Goal: Task Accomplishment & Management: Complete application form

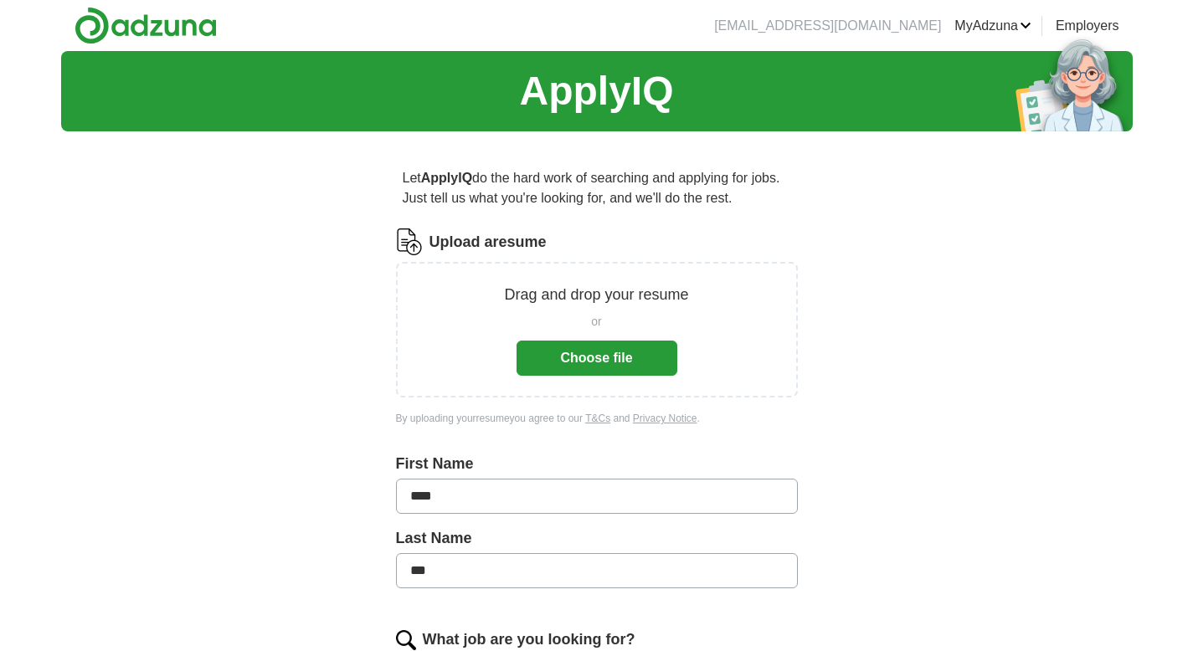
click at [635, 357] on button "Choose file" at bounding box center [597, 358] width 161 height 35
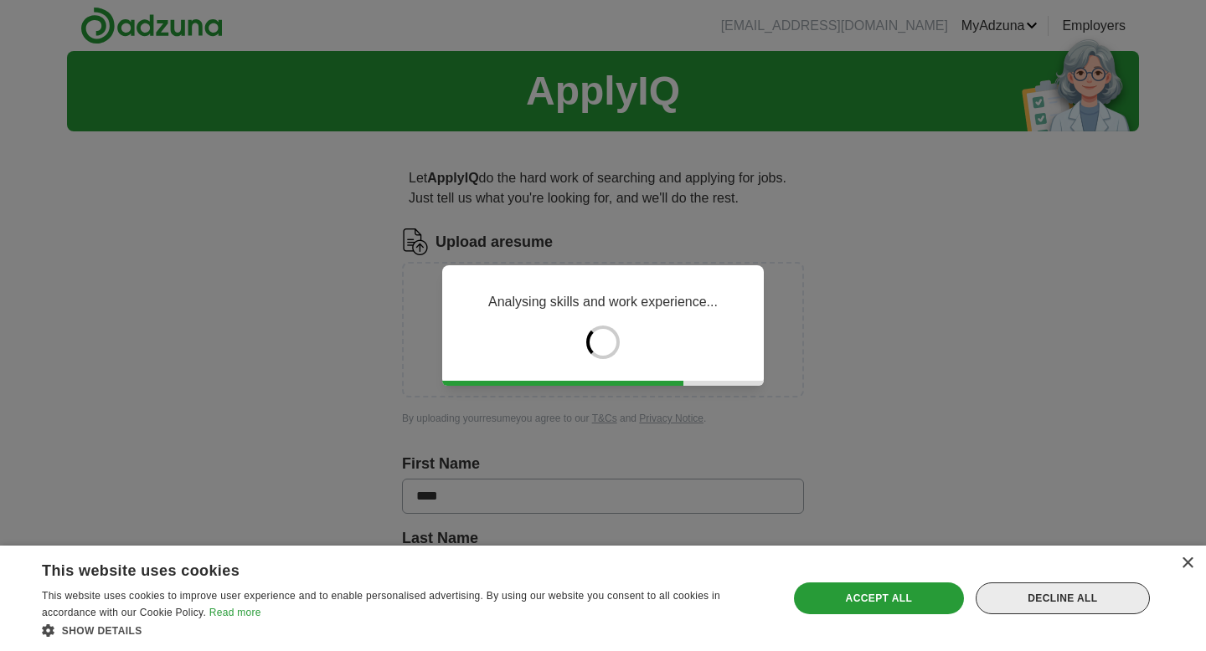
click at [1037, 598] on div "Decline all" at bounding box center [1062, 599] width 174 height 32
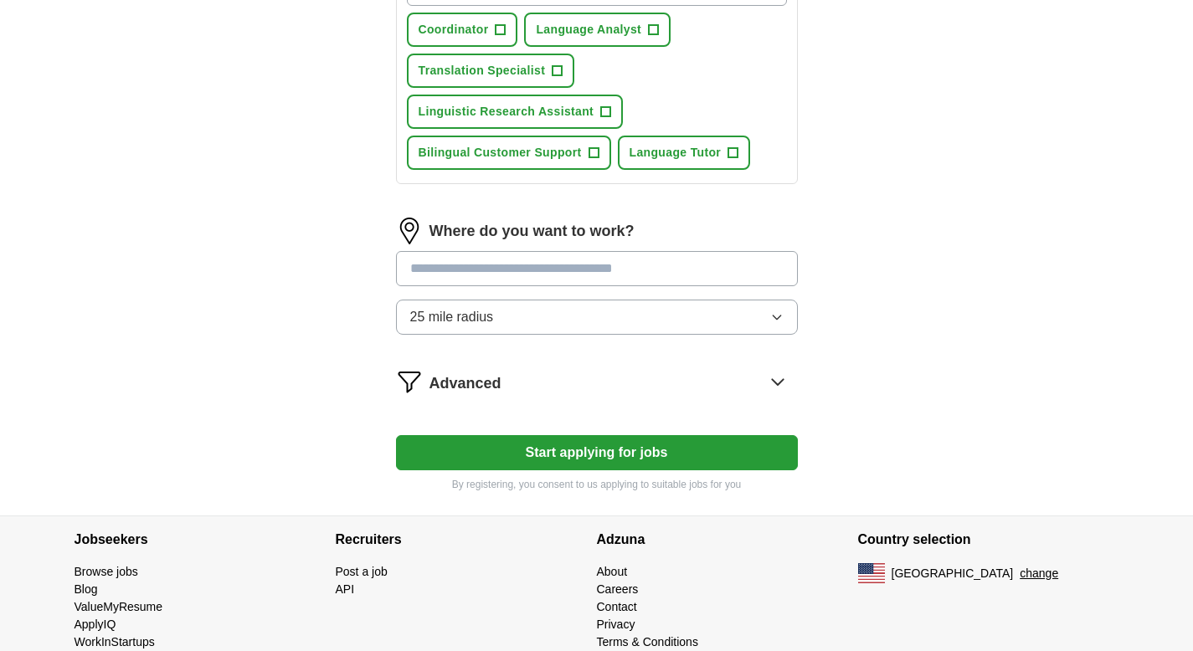
scroll to position [693, 0]
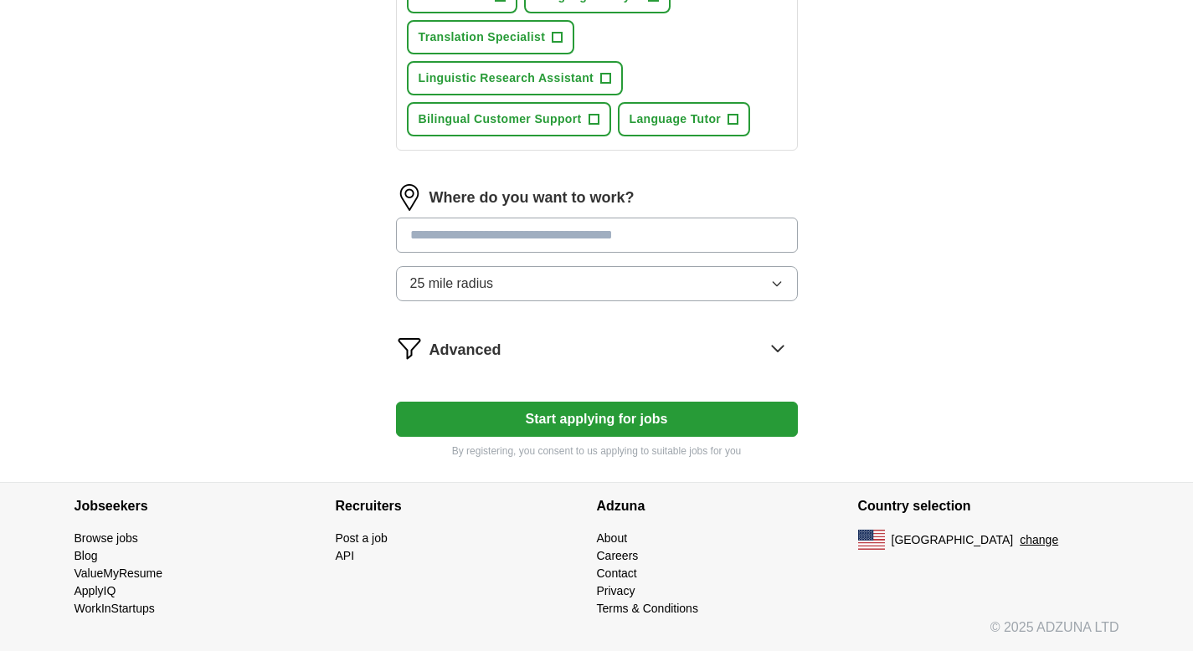
click at [488, 226] on input "text" at bounding box center [597, 235] width 402 height 35
type input "*********"
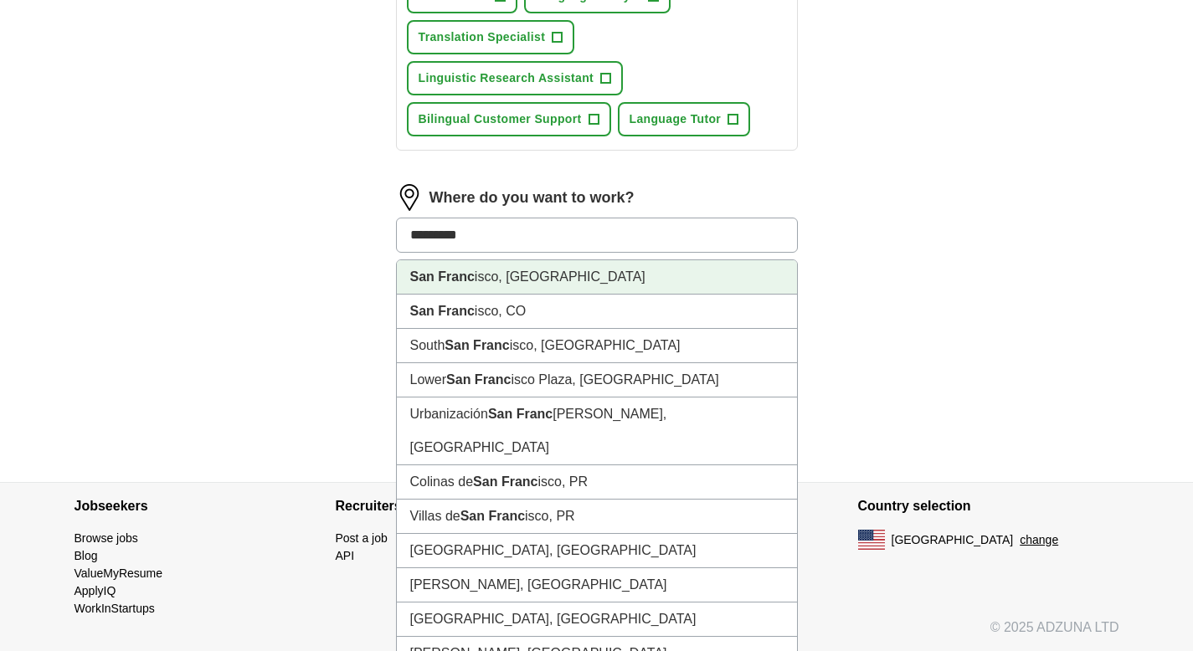
click at [501, 272] on li "[GEOGRAPHIC_DATA] isco, [GEOGRAPHIC_DATA]" at bounding box center [597, 277] width 400 height 34
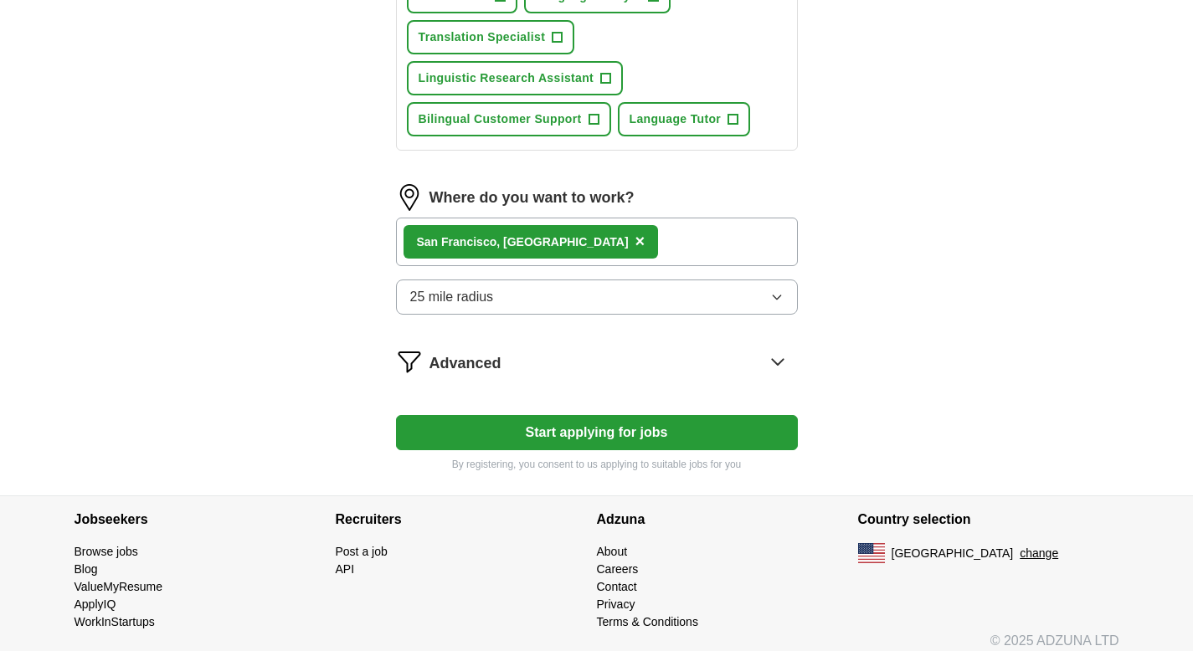
click at [495, 303] on button "25 mile radius" at bounding box center [597, 297] width 402 height 35
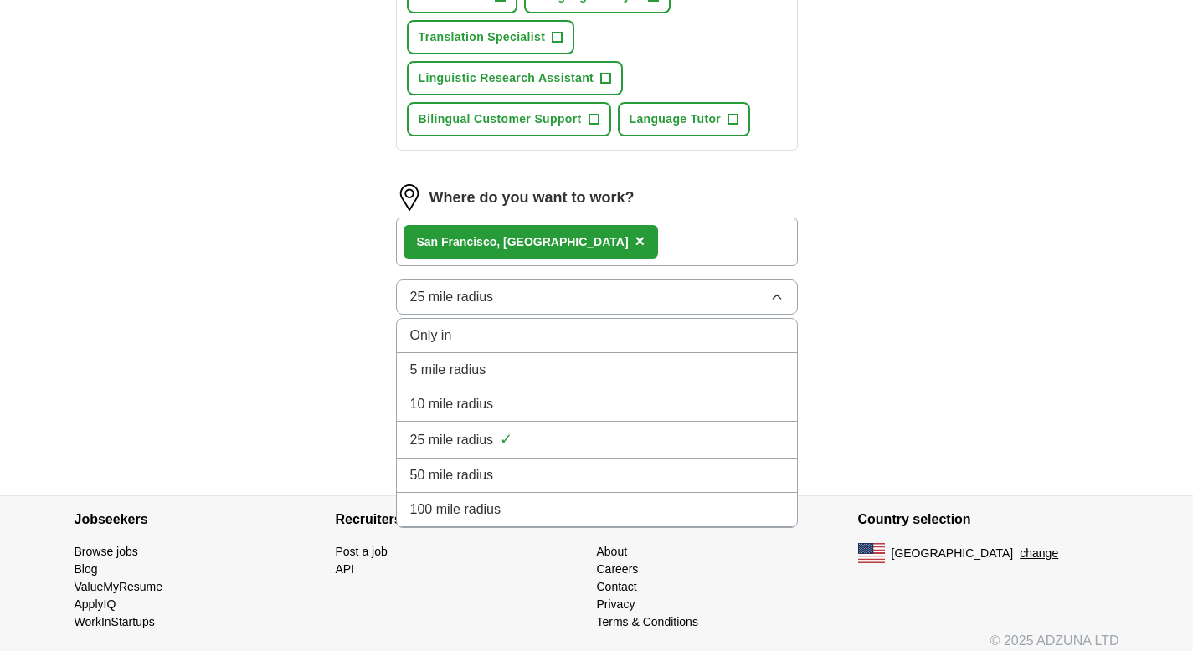
click at [506, 393] on li "10 mile radius" at bounding box center [597, 405] width 400 height 34
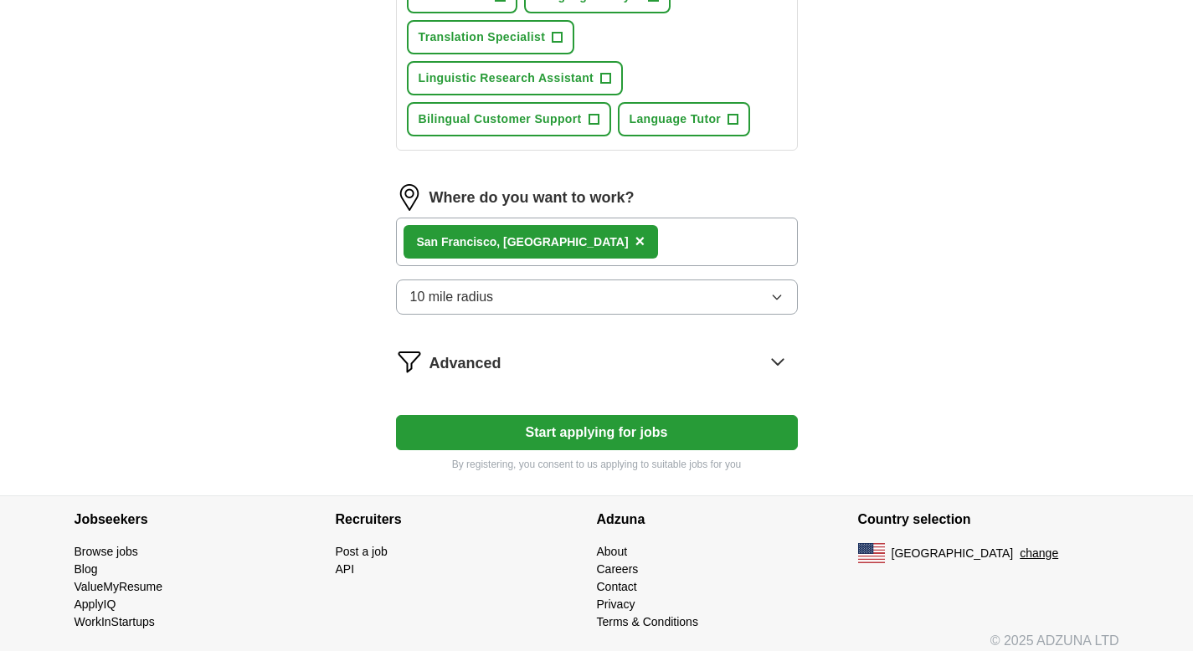
click at [553, 369] on div "Advanced" at bounding box center [613, 361] width 368 height 27
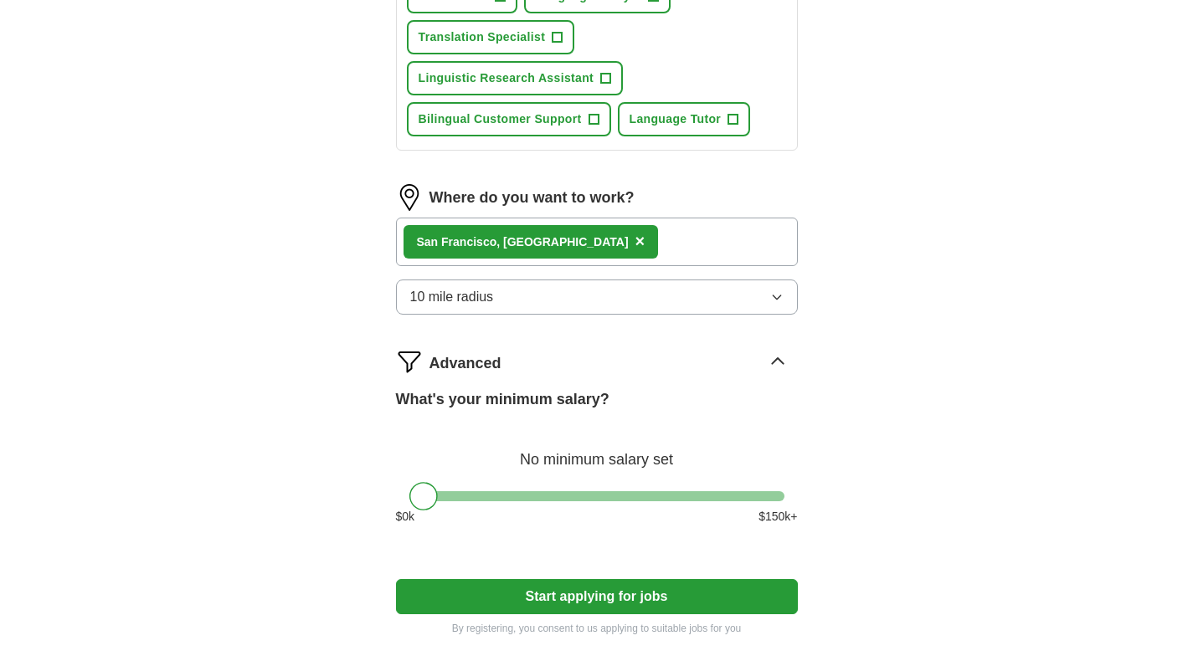
click at [501, 498] on div at bounding box center [596, 496] width 375 height 10
drag, startPoint x: 501, startPoint y: 498, endPoint x: 454, endPoint y: 502, distance: 47.1
click at [454, 502] on div at bounding box center [454, 496] width 28 height 28
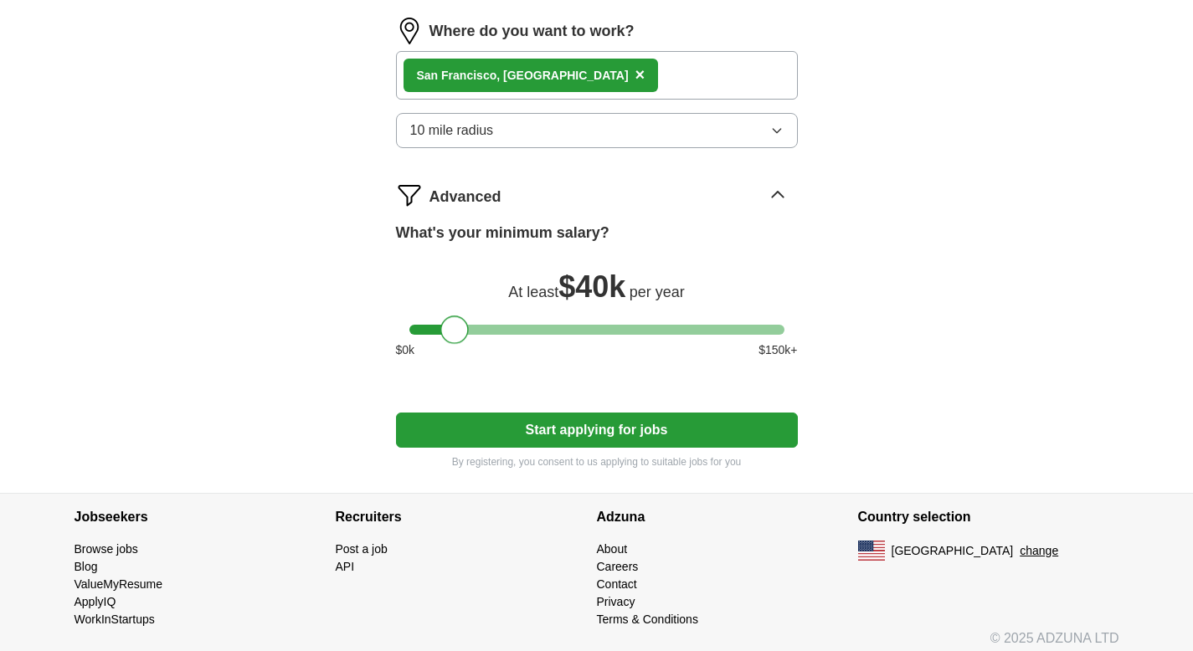
scroll to position [871, 0]
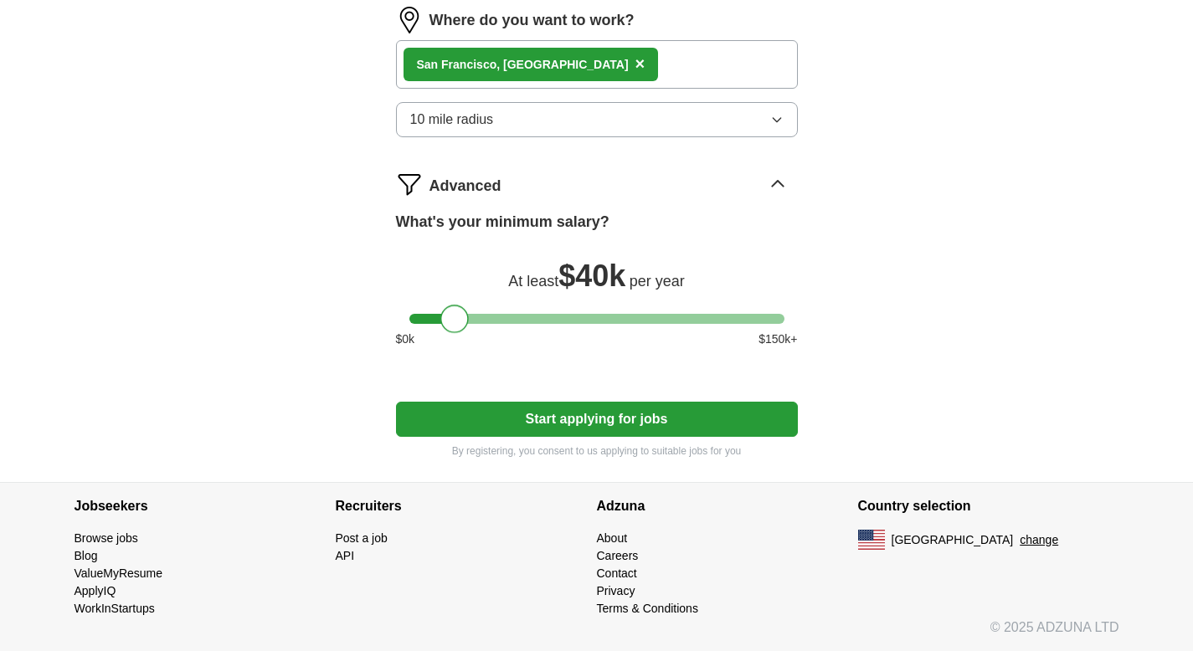
click at [580, 404] on button "Start applying for jobs" at bounding box center [597, 419] width 402 height 35
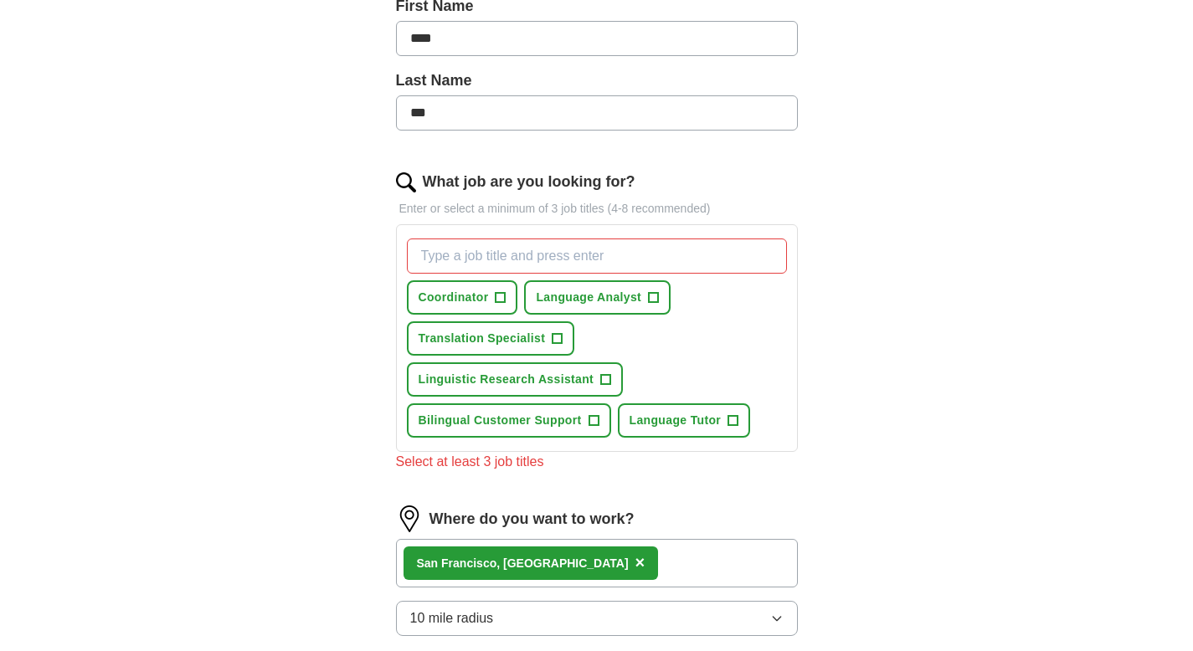
scroll to position [388, 0]
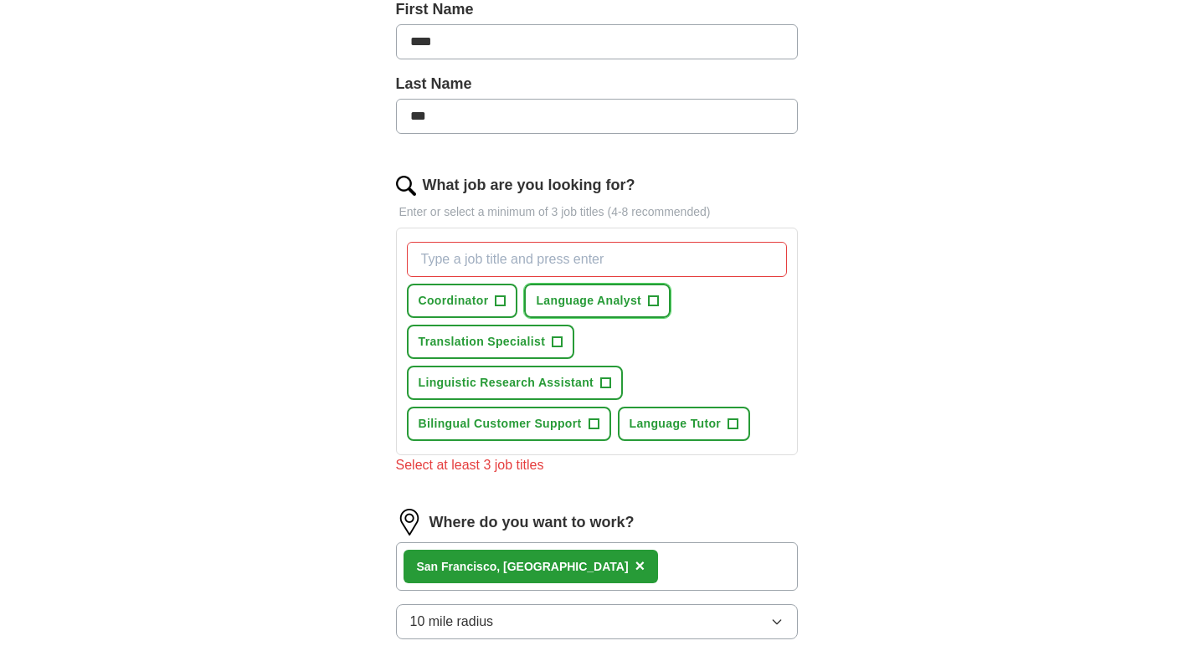
click at [604, 302] on span "Language Analyst" at bounding box center [588, 301] width 105 height 18
click at [536, 388] on span "Linguistic Research Assistant" at bounding box center [507, 383] width 176 height 18
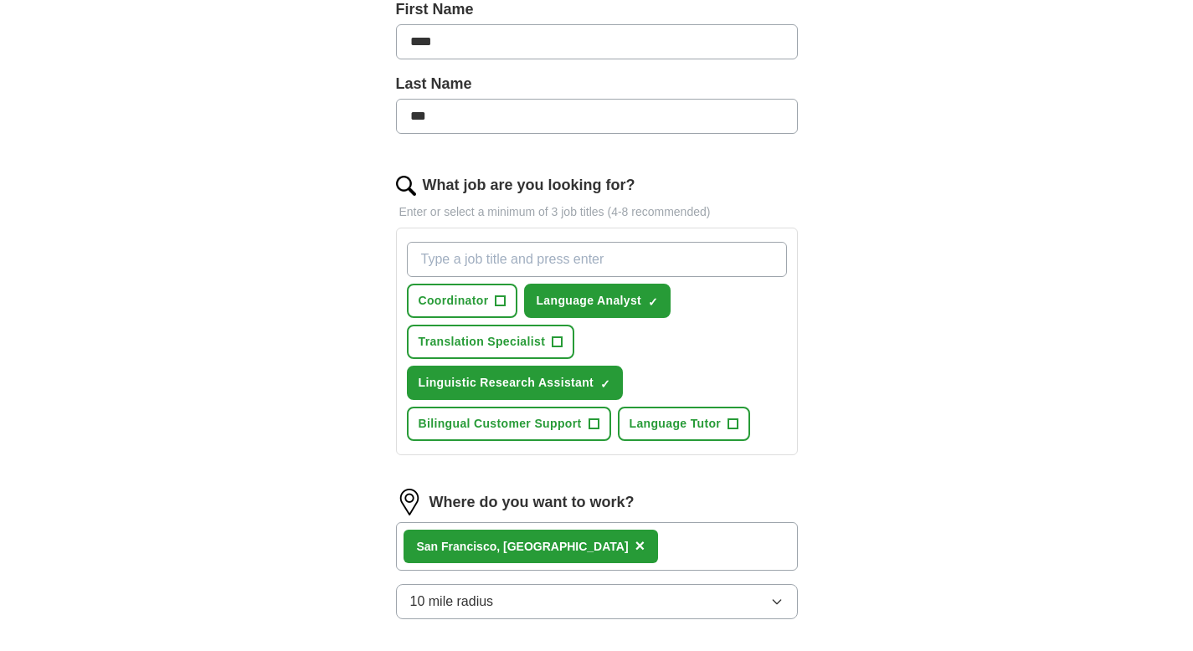
click at [489, 265] on input "What job are you looking for?" at bounding box center [597, 259] width 380 height 35
type input "associate"
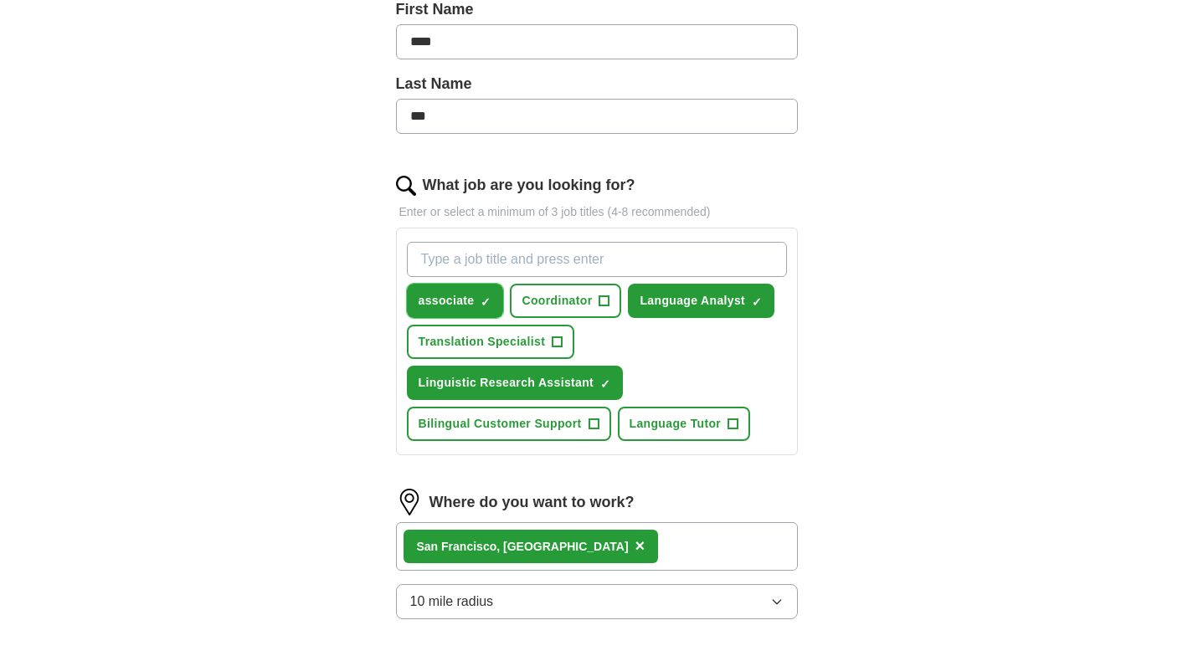
click at [461, 297] on span "associate" at bounding box center [447, 301] width 56 height 18
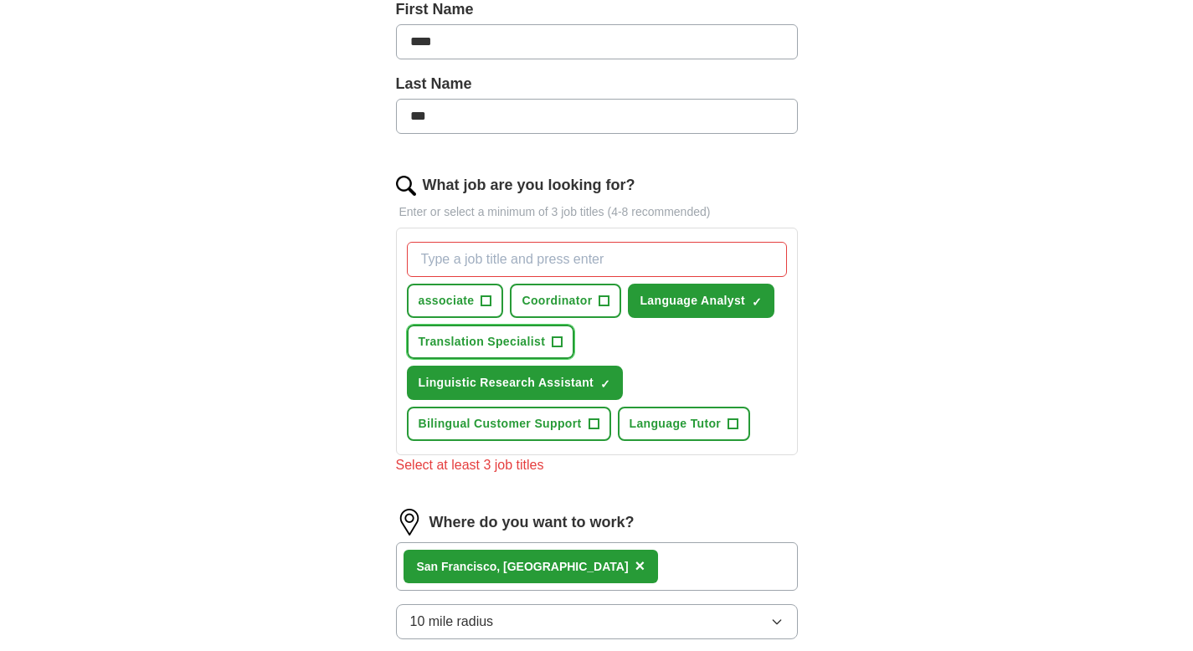
click at [537, 335] on span "Translation Specialist" at bounding box center [482, 342] width 127 height 18
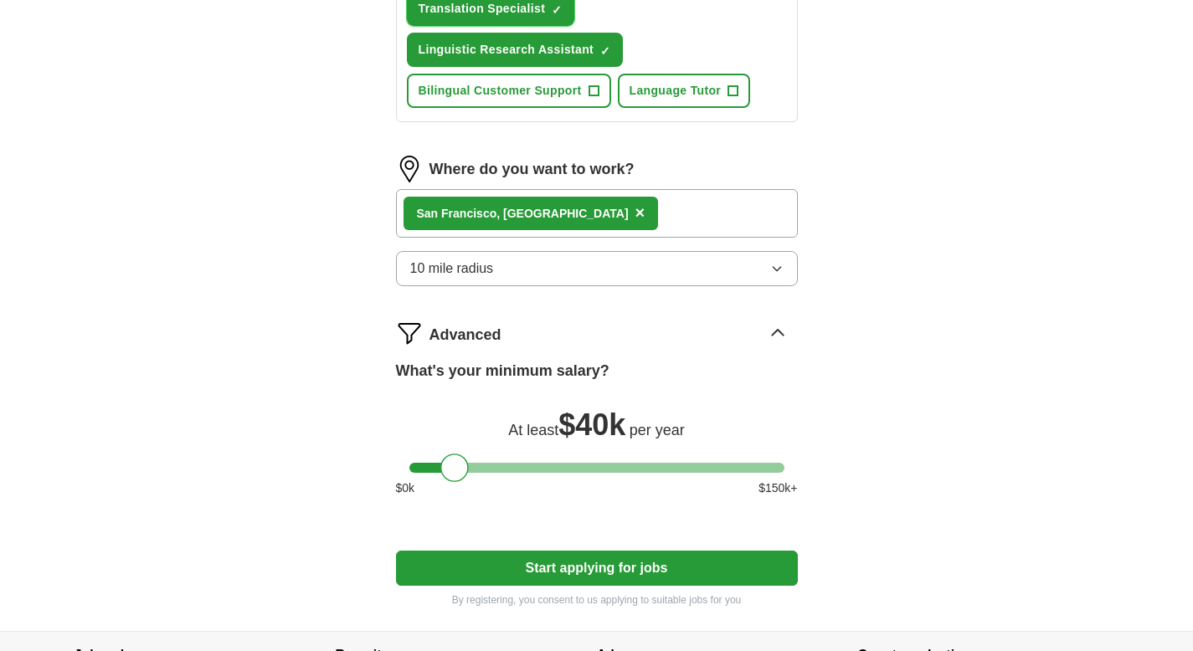
scroll to position [723, 0]
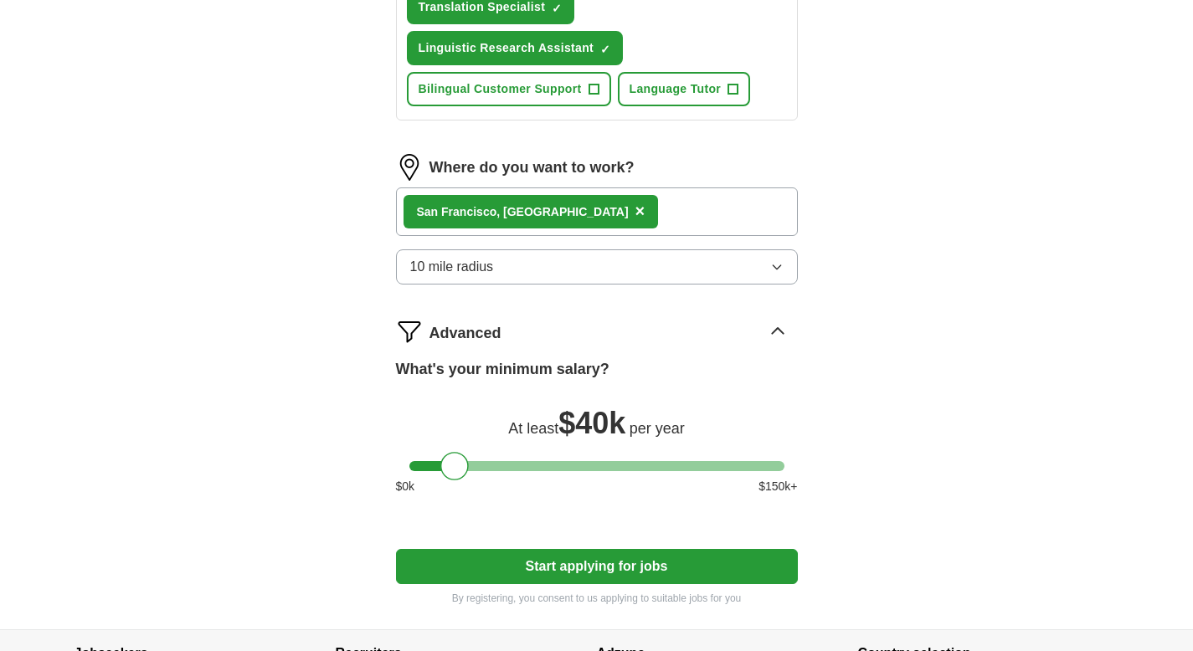
click at [610, 553] on button "Start applying for jobs" at bounding box center [597, 566] width 402 height 35
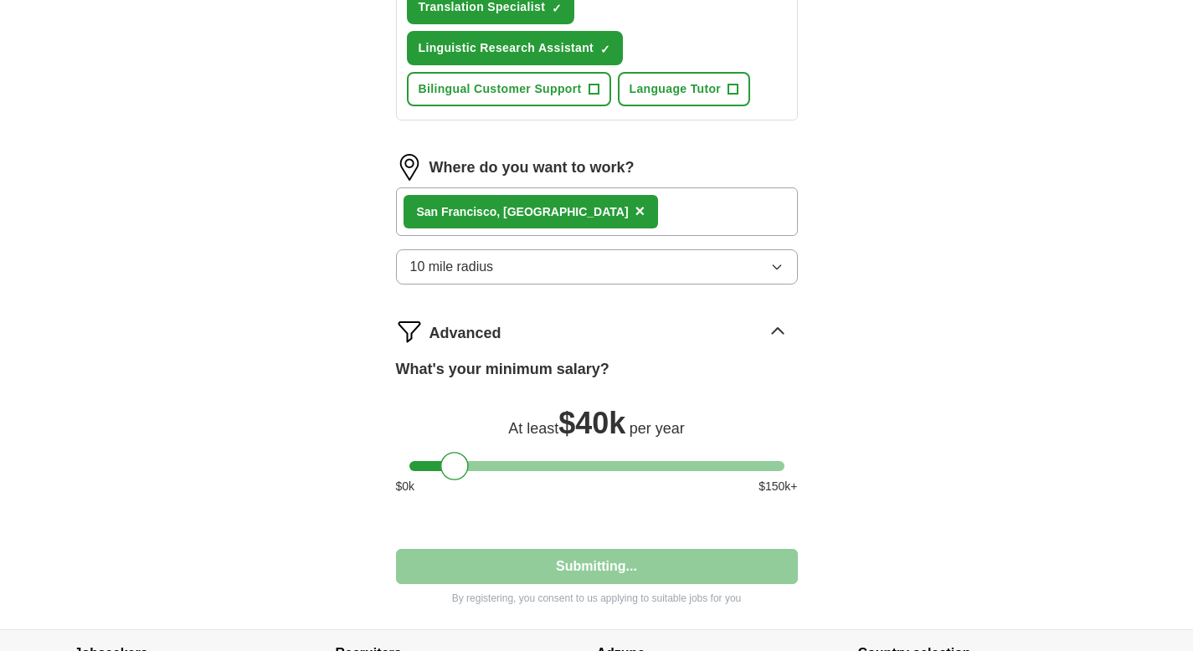
select select "**"
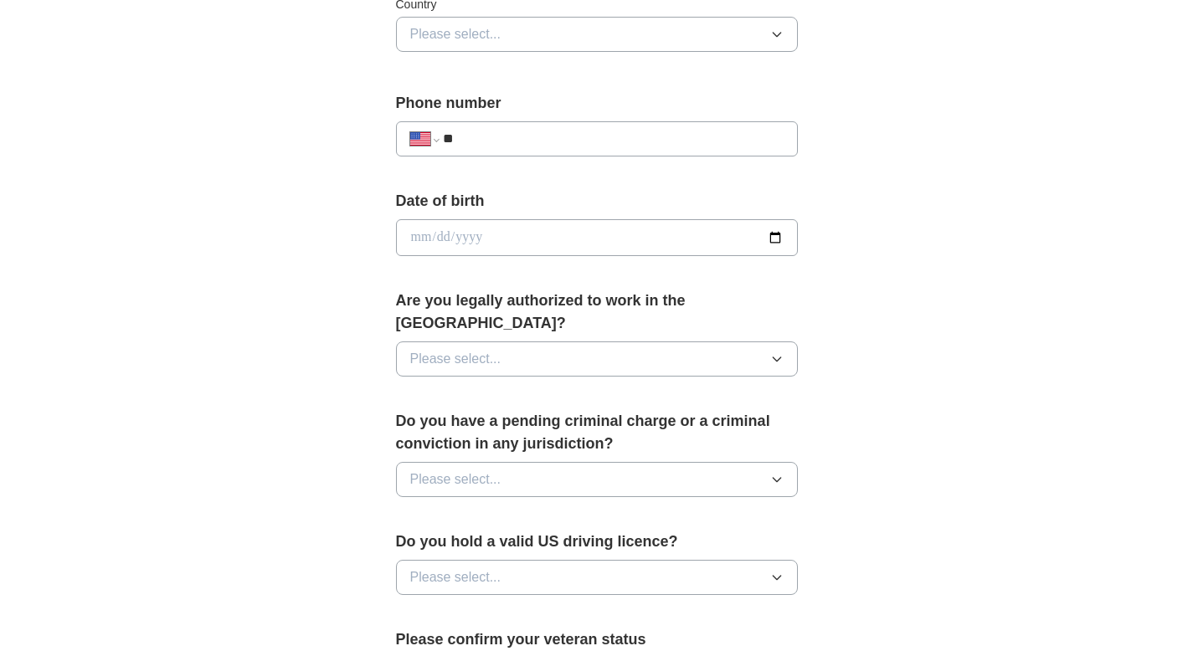
scroll to position [921, 0]
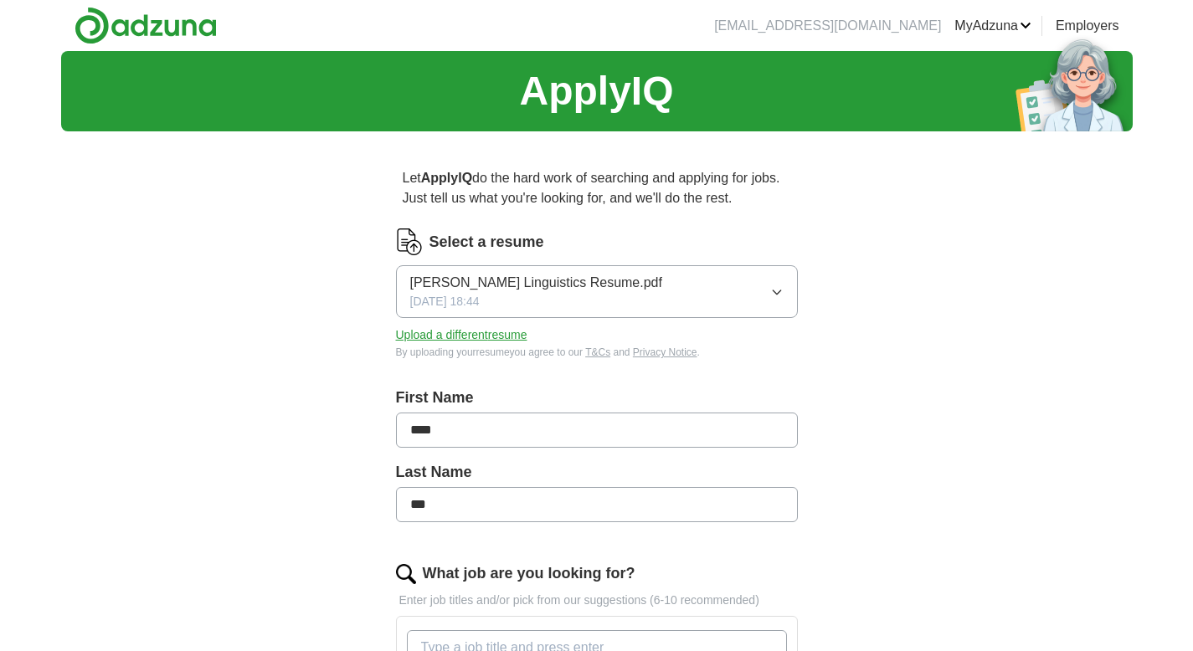
click at [574, 293] on div "Cara Kuk Linguistics Resume.pdf 08/11/2025, 18:44" at bounding box center [536, 292] width 252 height 38
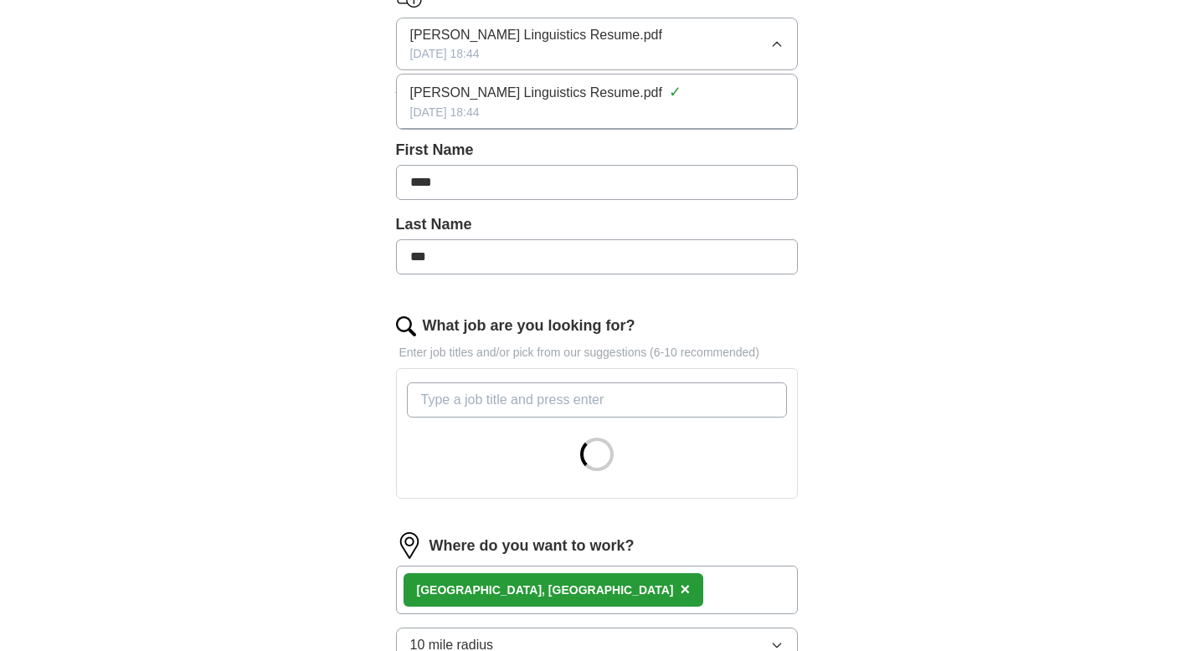
scroll to position [335, 0]
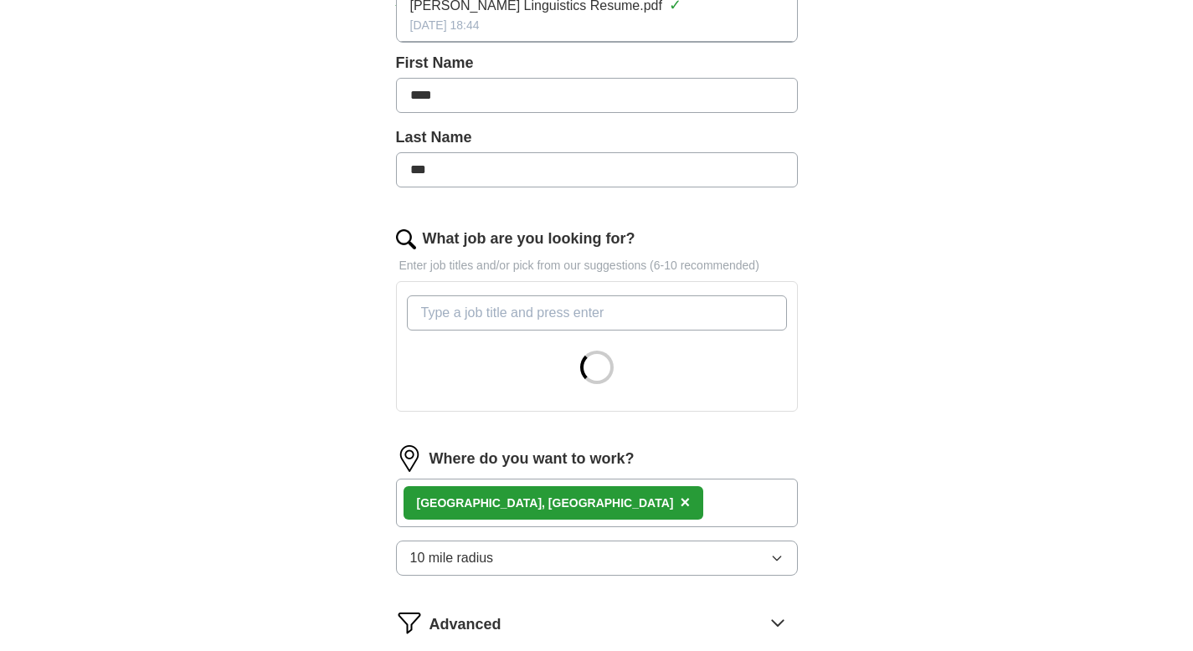
click at [920, 308] on div "ApplyIQ Let ApplyIQ do the hard work of searching and applying for jobs. Just t…" at bounding box center [597, 253] width 1072 height 1074
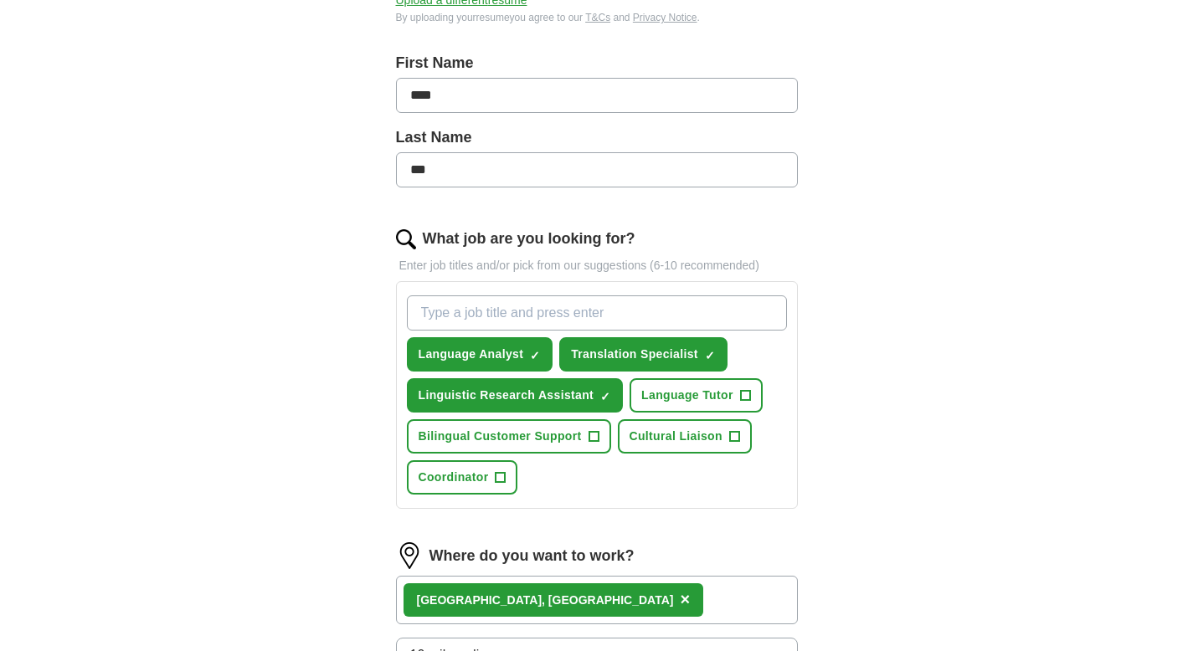
scroll to position [670, 0]
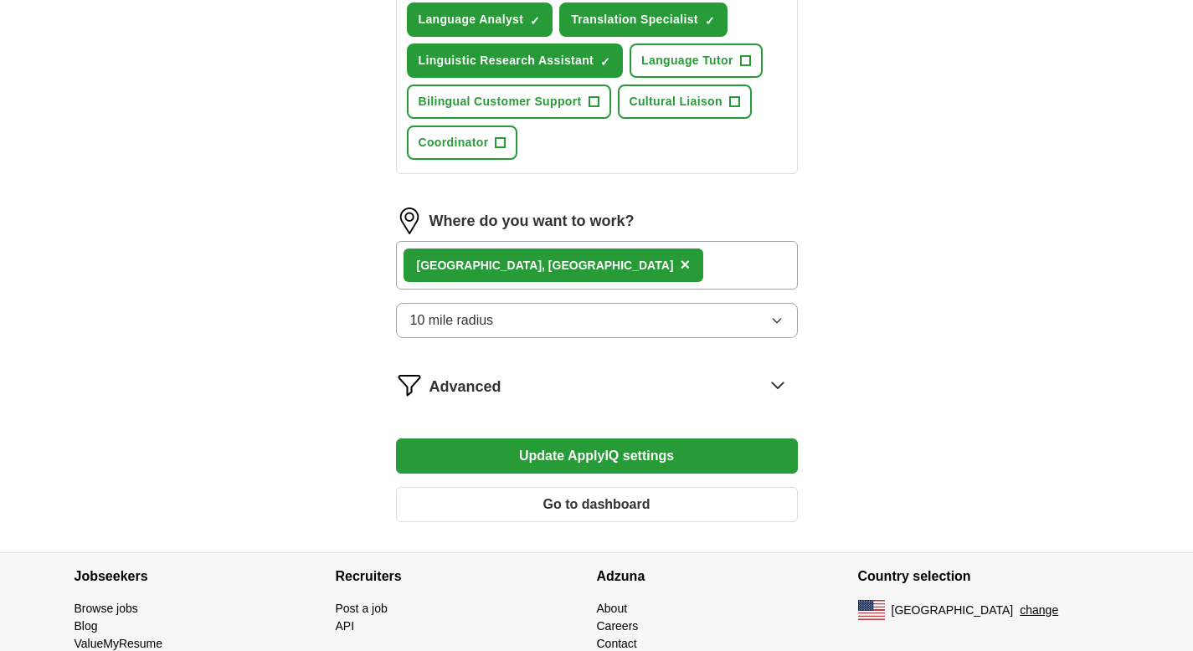
click at [544, 404] on form "Select a resume Cara Kuk Linguistics Resume.pdf 08/11/2025, 18:44 Upload a diff…" at bounding box center [597, 47] width 402 height 977
click at [543, 394] on div "Advanced" at bounding box center [613, 385] width 368 height 27
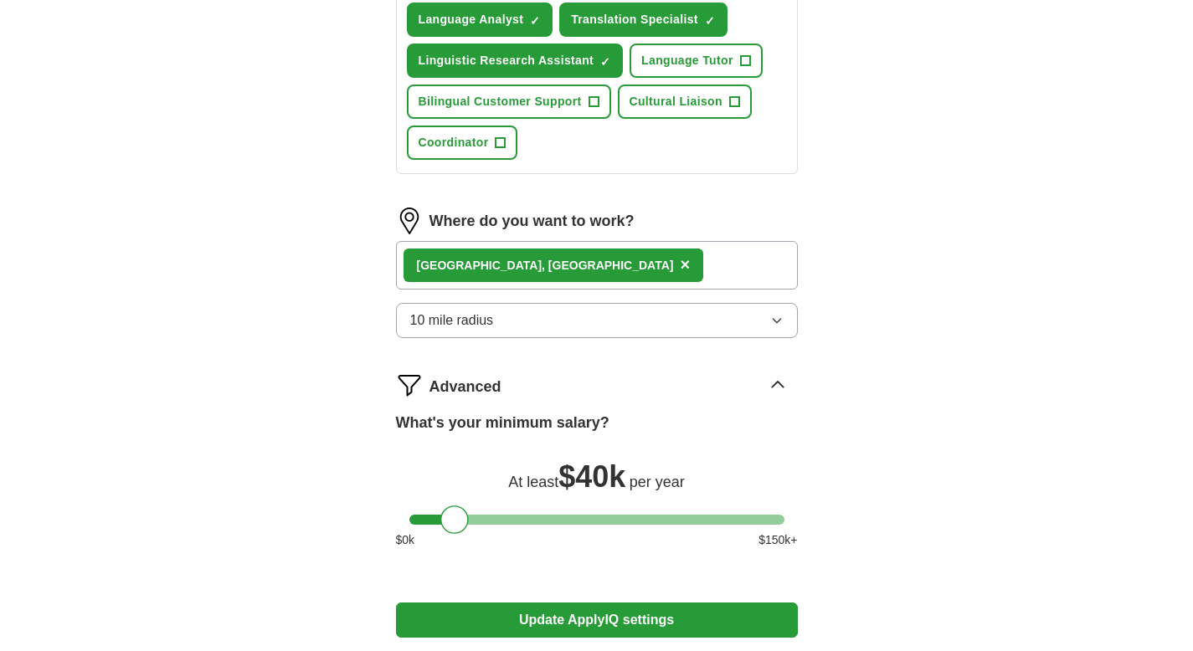
scroll to position [904, 0]
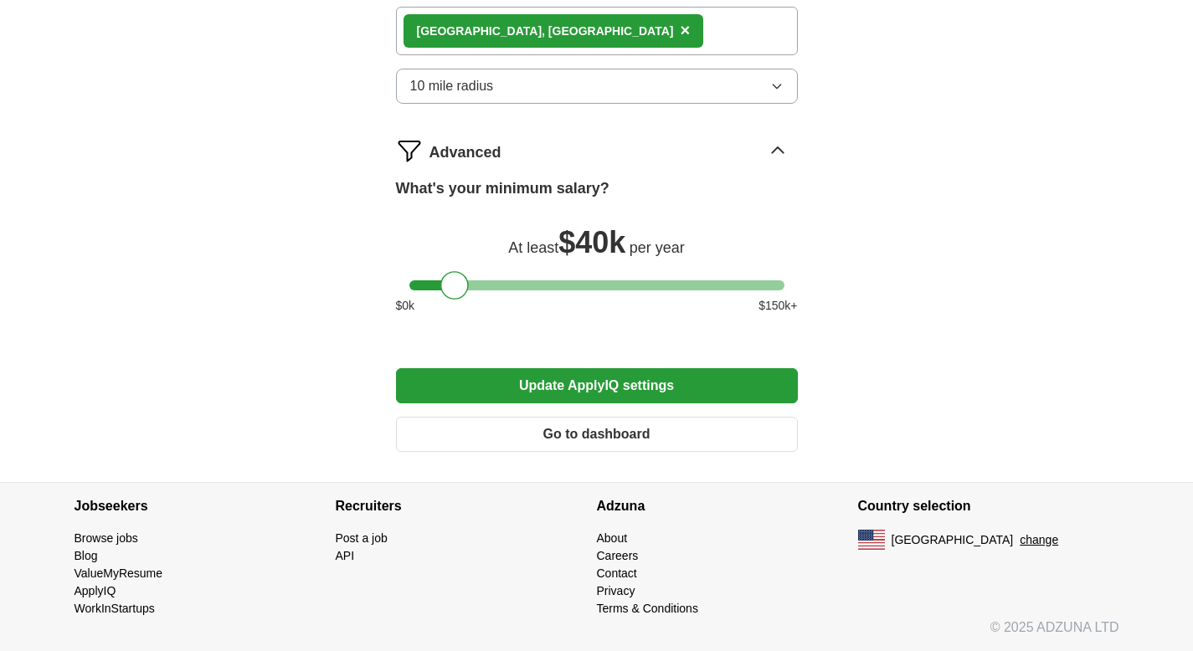
click at [520, 389] on button "Update ApplyIQ settings" at bounding box center [597, 385] width 402 height 35
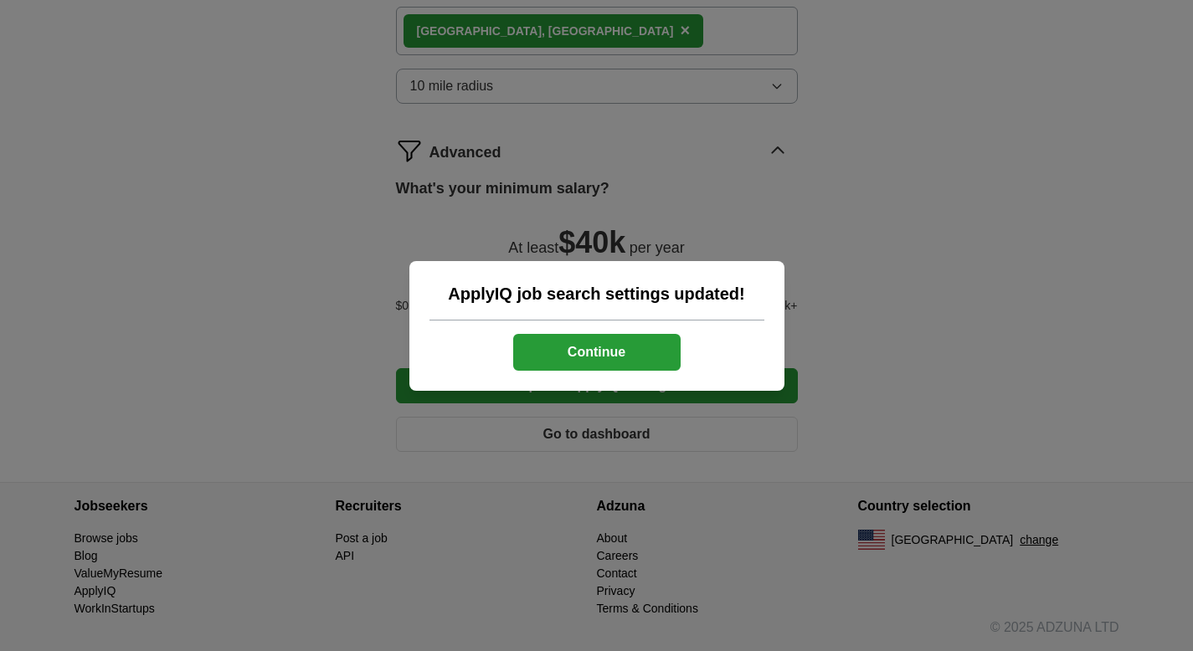
click at [552, 363] on button "Continue" at bounding box center [596, 352] width 167 height 37
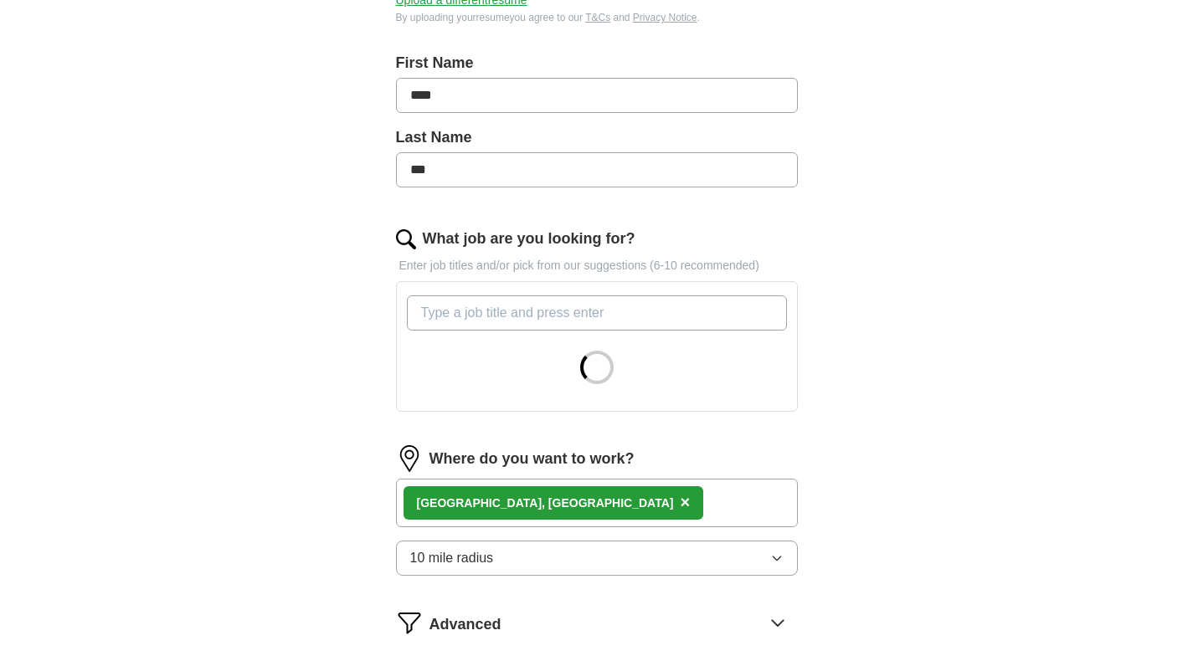
scroll to position [643, 0]
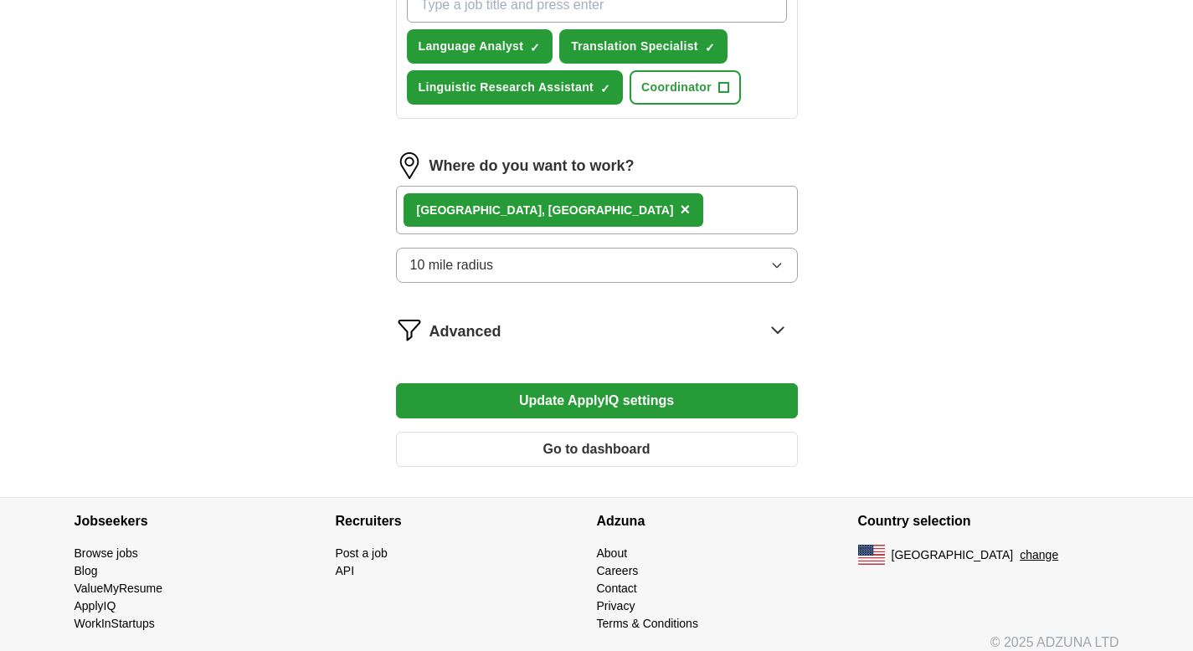
click at [635, 450] on button "Go to dashboard" at bounding box center [597, 449] width 402 height 35
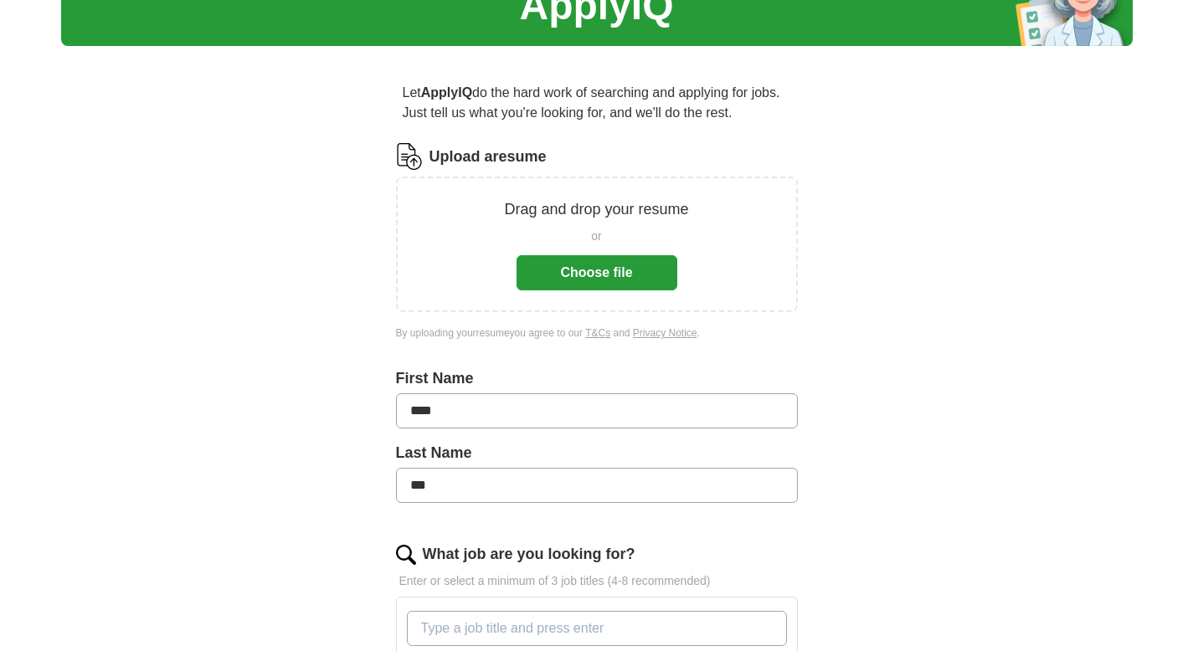
scroll to position [50, 0]
